Goal: Check status

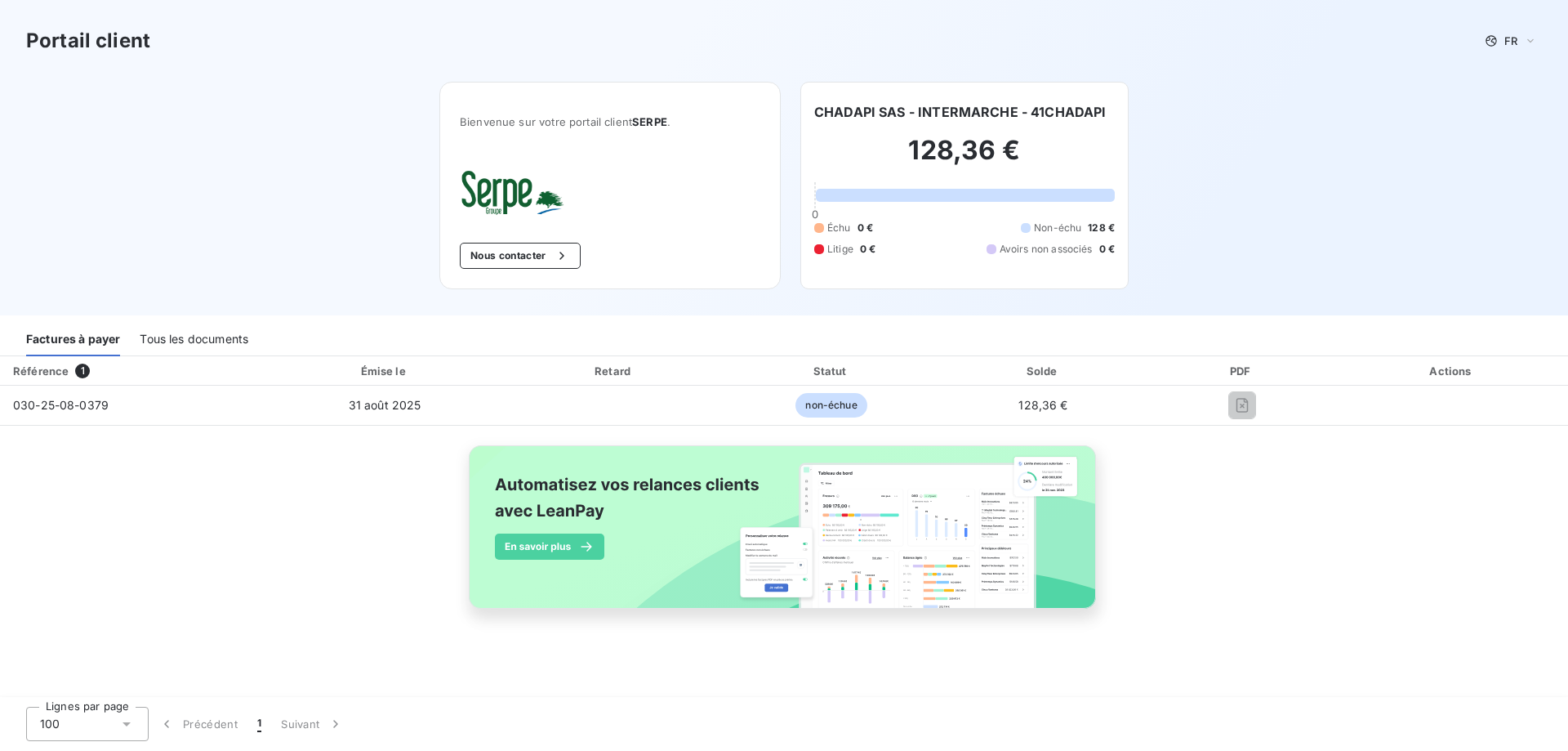
click at [63, 376] on div "Référence" at bounding box center [40, 371] width 56 height 13
drag, startPoint x: 89, startPoint y: 345, endPoint x: 143, endPoint y: 345, distance: 54.0
click at [89, 345] on div "Factures à payer" at bounding box center [74, 339] width 94 height 34
click at [244, 339] on div "Tous les documents" at bounding box center [194, 339] width 109 height 34
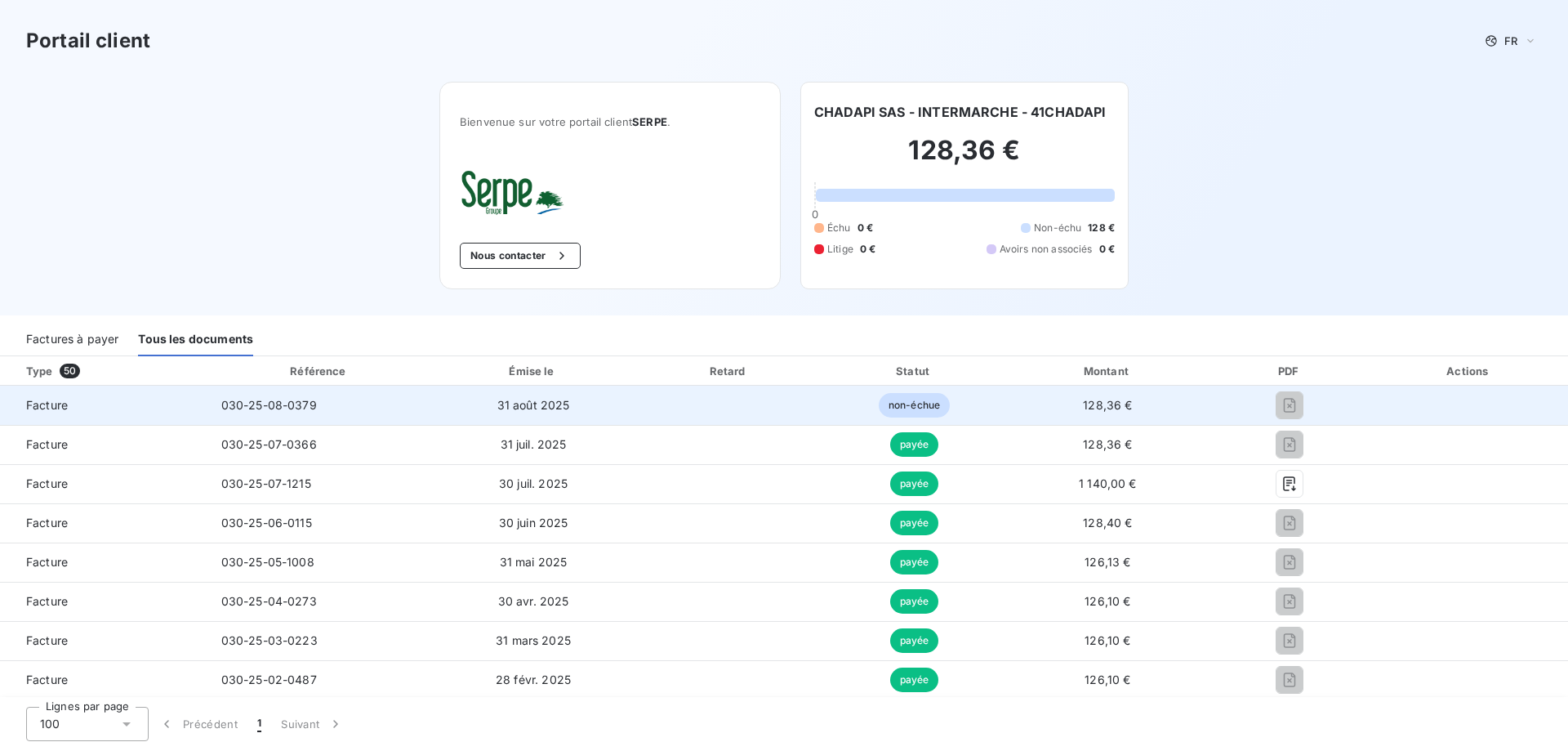
click at [573, 403] on td "31 août 2025" at bounding box center [533, 405] width 204 height 39
